Goal: Task Accomplishment & Management: Use online tool/utility

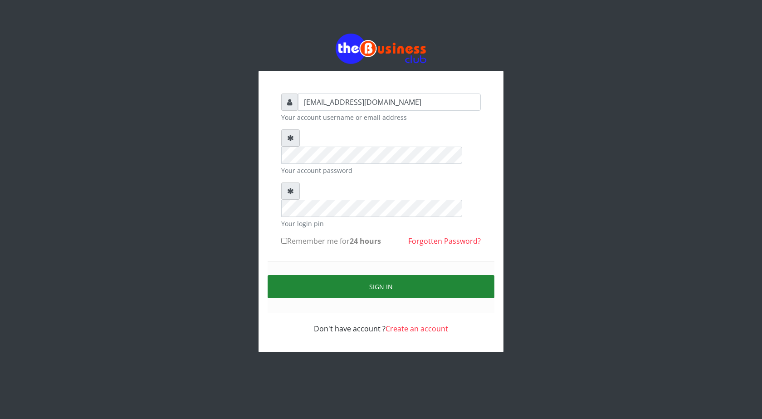
click at [382, 275] on button "Sign in" at bounding box center [381, 286] width 227 height 23
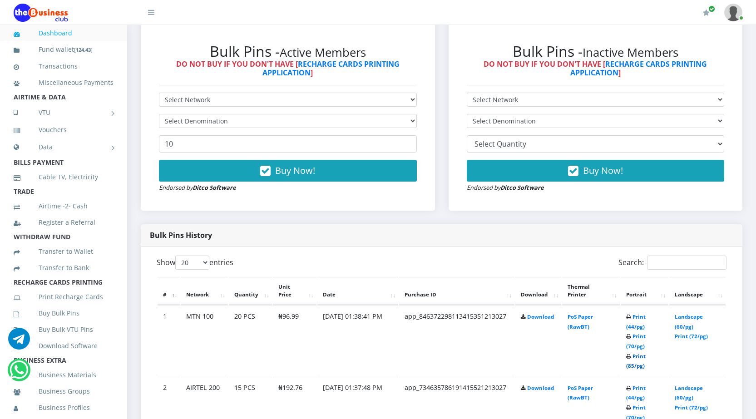
scroll to position [271, 0]
click at [629, 364] on link "Print (85/pg)" at bounding box center [636, 361] width 20 height 17
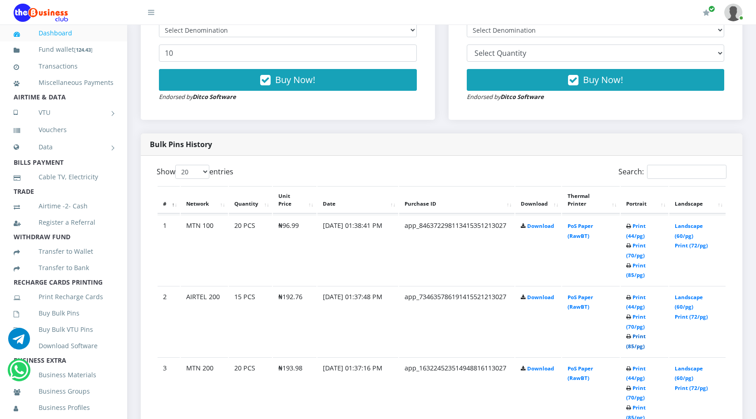
click at [629, 345] on link "Print (85/pg)" at bounding box center [636, 341] width 20 height 17
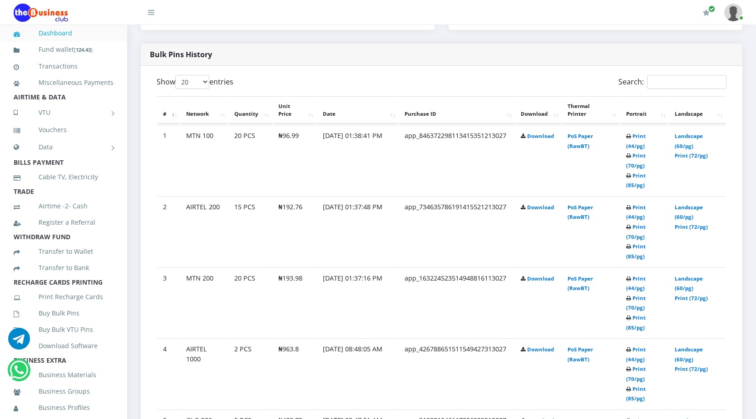
scroll to position [453, 0]
click at [631, 326] on link "Print (85/pg)" at bounding box center [636, 321] width 20 height 17
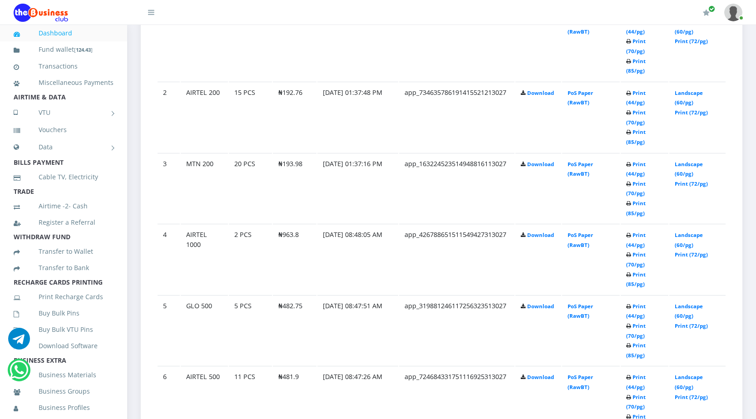
scroll to position [589, 0]
